Goal: Navigation & Orientation: Understand site structure

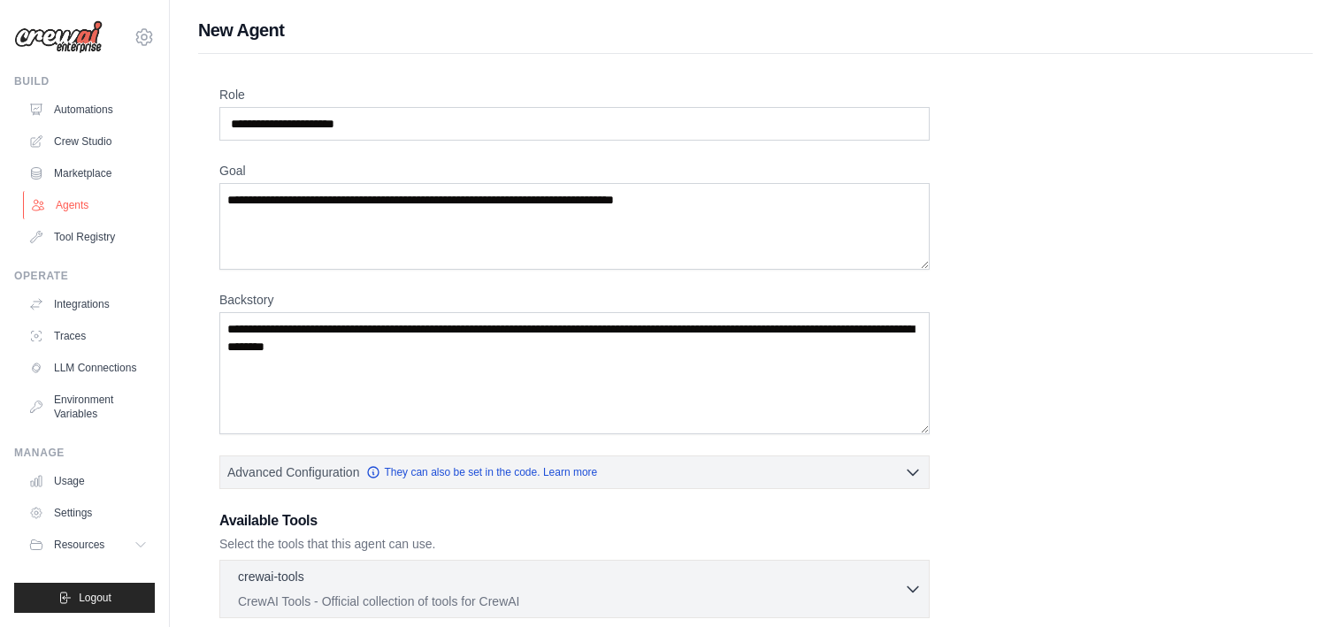
click at [80, 205] on link "Agents" at bounding box center [90, 205] width 134 height 28
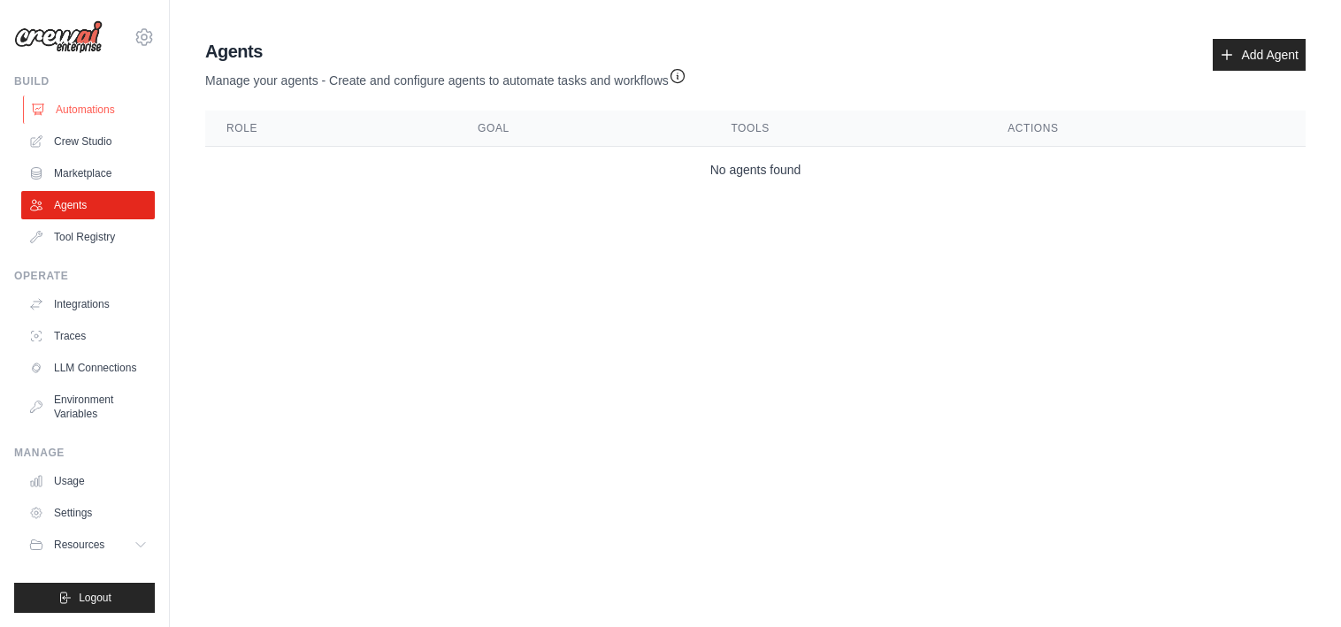
click at [96, 114] on link "Automations" at bounding box center [90, 109] width 134 height 28
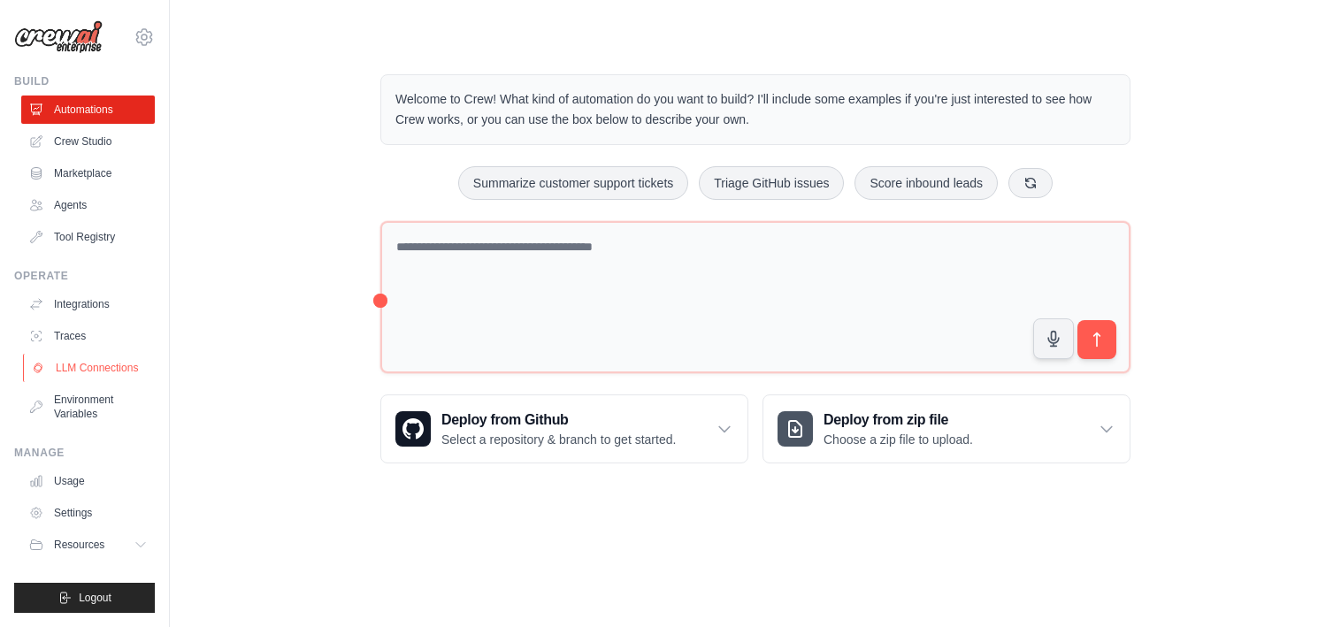
click at [77, 372] on link "LLM Connections" at bounding box center [90, 368] width 134 height 28
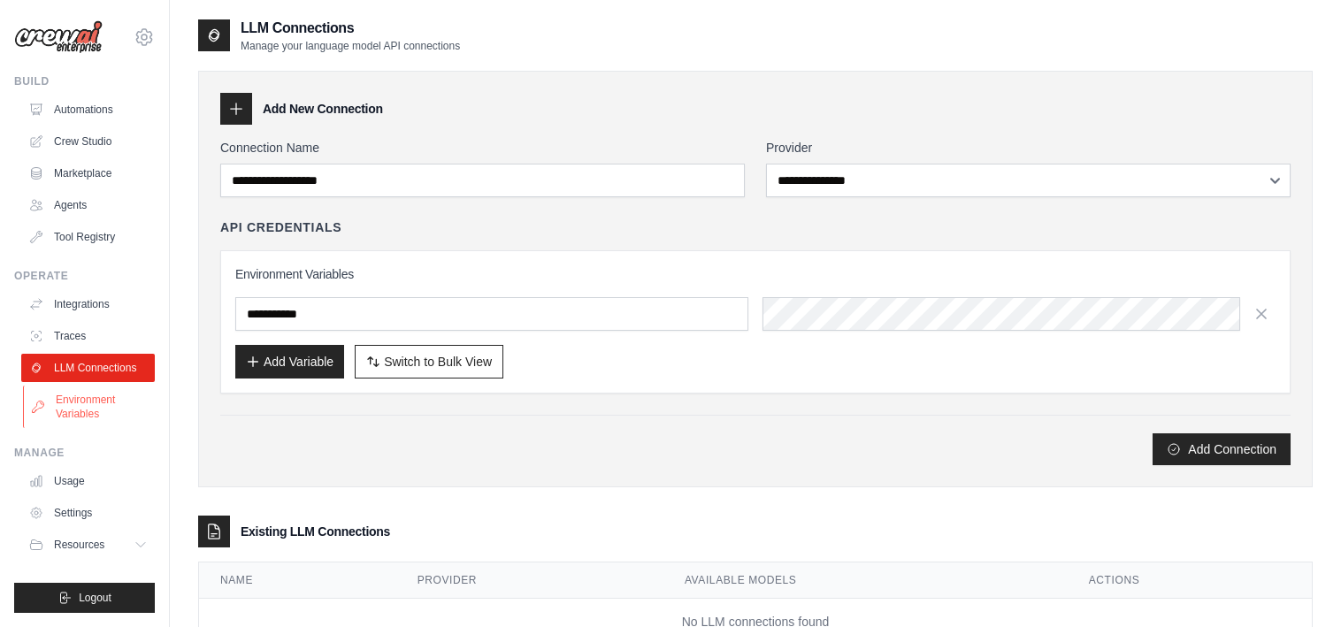
click at [93, 396] on link "Environment Variables" at bounding box center [90, 407] width 134 height 42
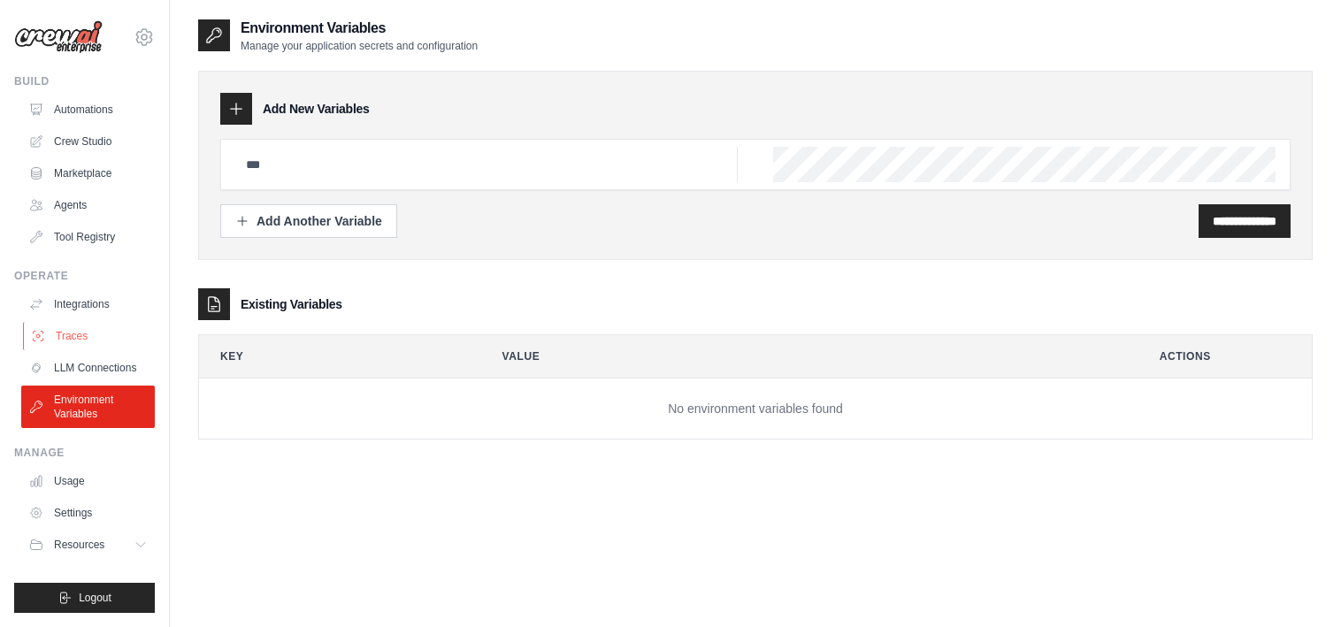
click at [85, 342] on link "Traces" at bounding box center [90, 336] width 134 height 28
